Goal: Find specific page/section: Find specific page/section

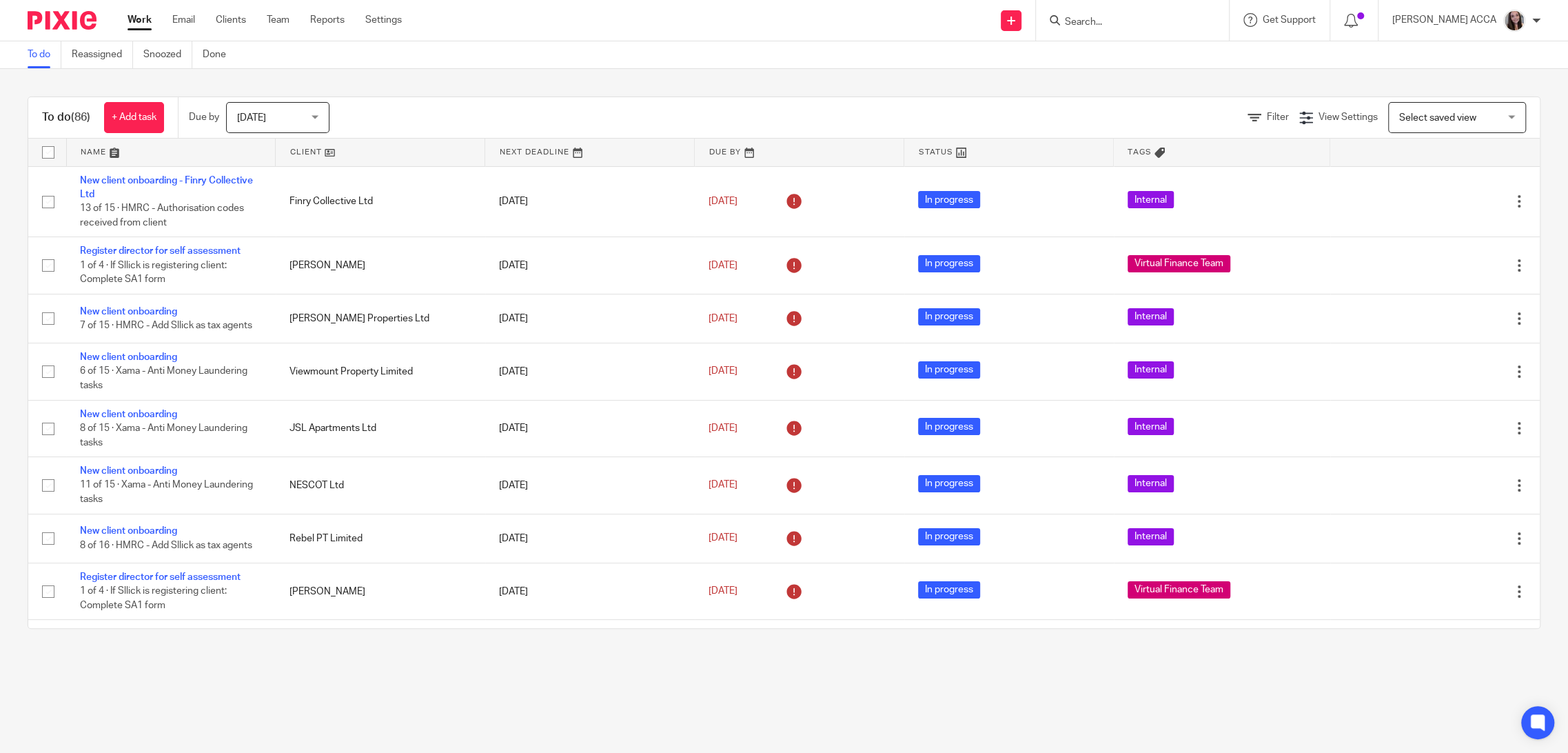
click at [1184, 18] on input "Search" at bounding box center [1125, 23] width 124 height 13
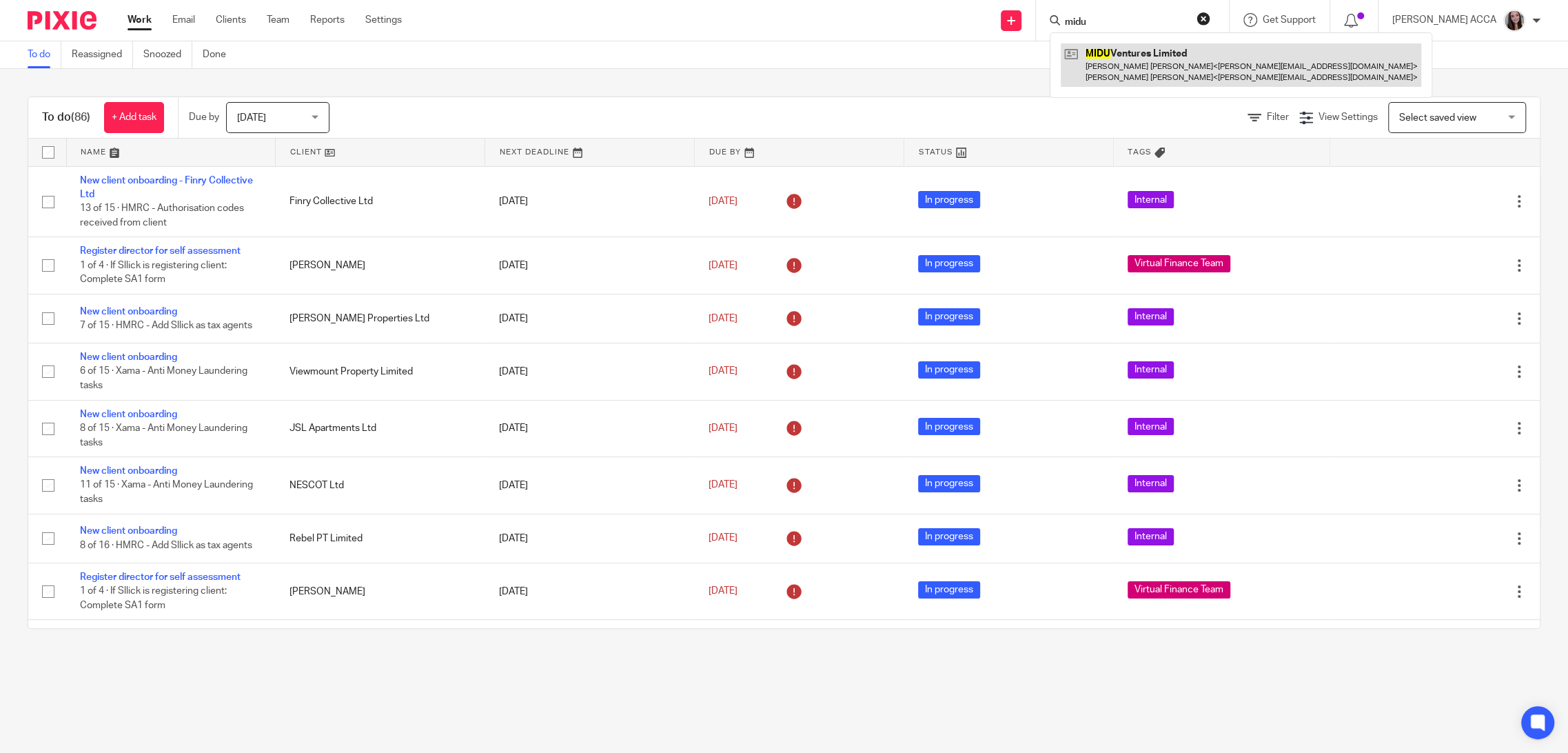
type input "midu"
click at [1174, 58] on link at bounding box center [1241, 65] width 361 height 43
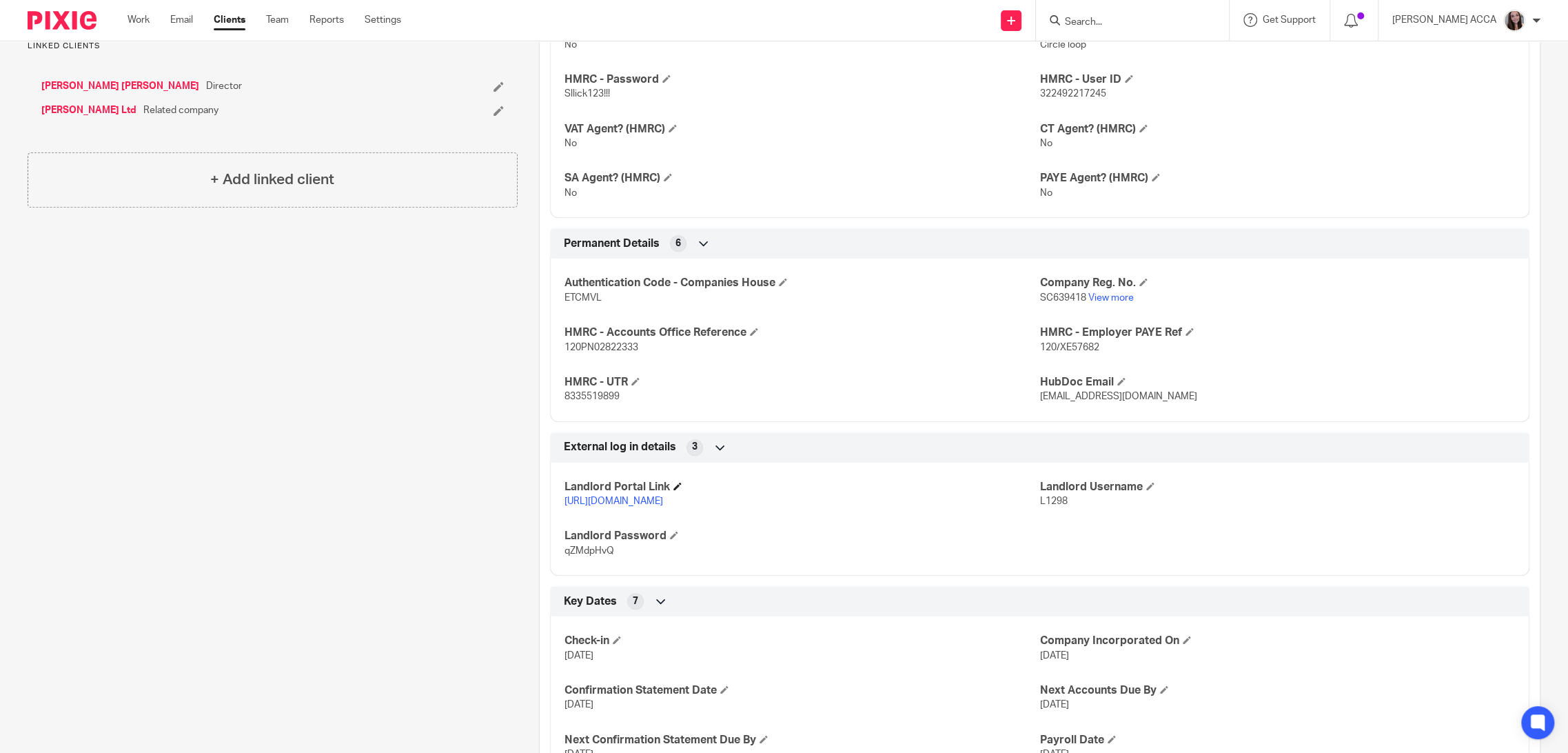
scroll to position [602, 0]
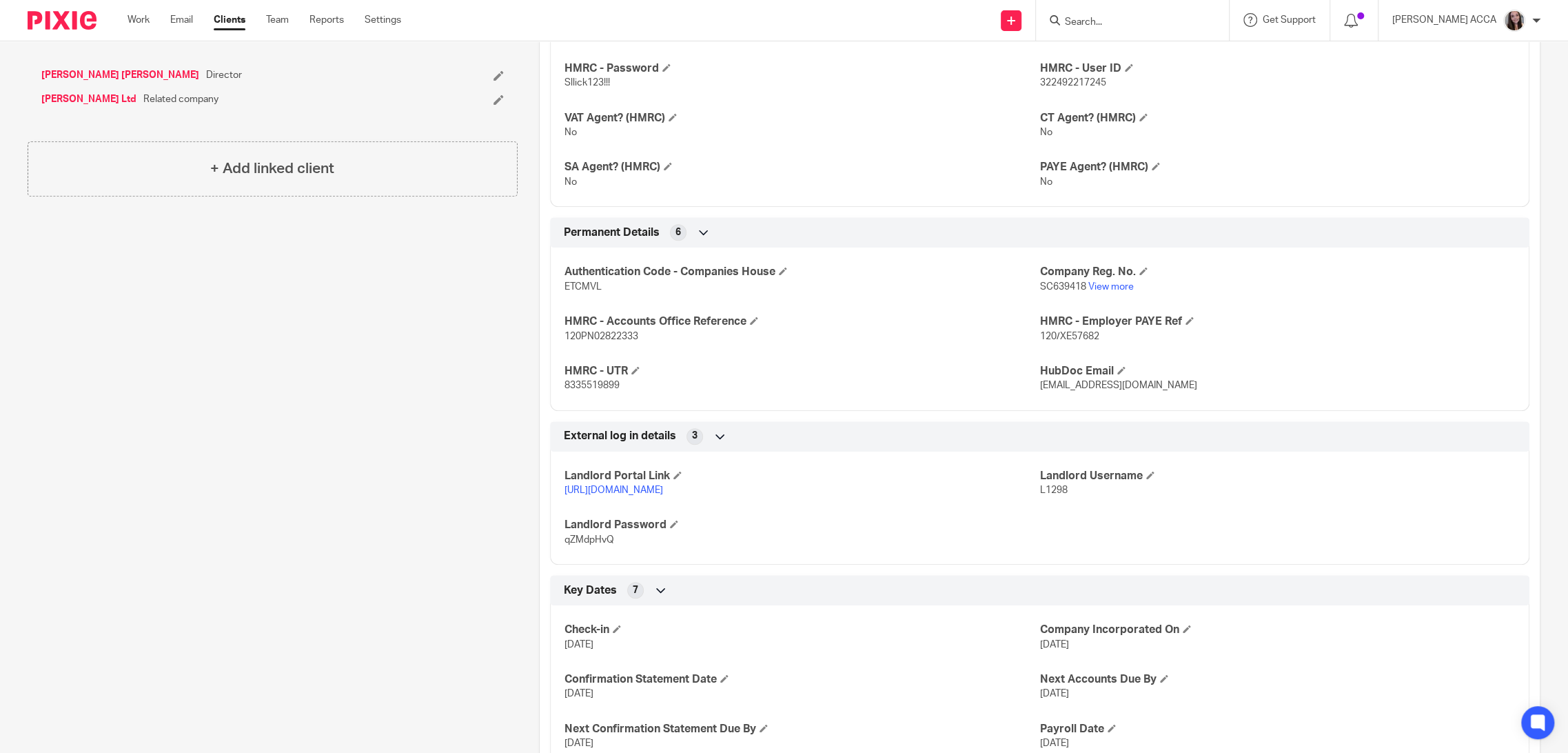
click at [663, 489] on link "[URL][DOMAIN_NAME]" at bounding box center [614, 490] width 99 height 10
click at [599, 541] on span "qZMdpHvQ" at bounding box center [589, 539] width 49 height 10
click at [601, 541] on span "qZMdpHvQ" at bounding box center [589, 539] width 49 height 10
copy span "qZMdpHvQ"
